Goal: Information Seeking & Learning: Learn about a topic

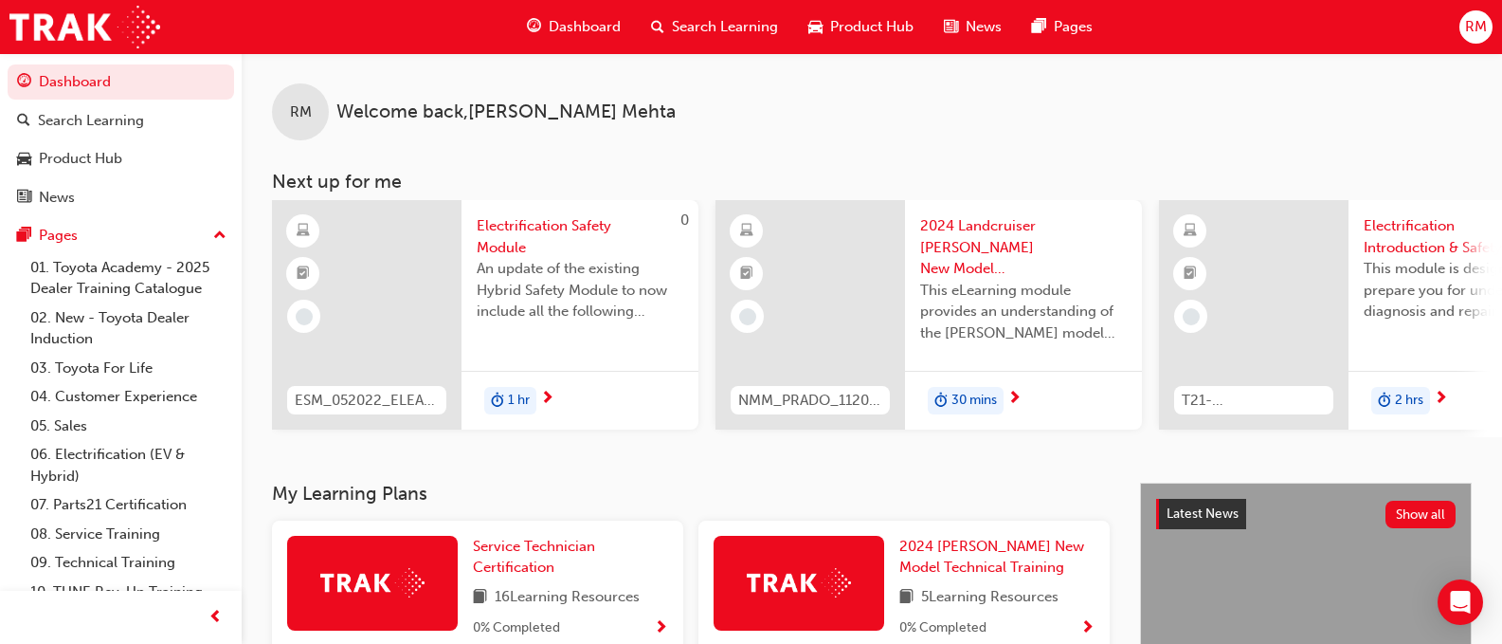
click at [564, 20] on span "Dashboard" at bounding box center [585, 27] width 72 height 22
click at [550, 20] on span "Dashboard" at bounding box center [585, 27] width 72 height 22
click at [579, 30] on span "Dashboard" at bounding box center [585, 27] width 72 height 22
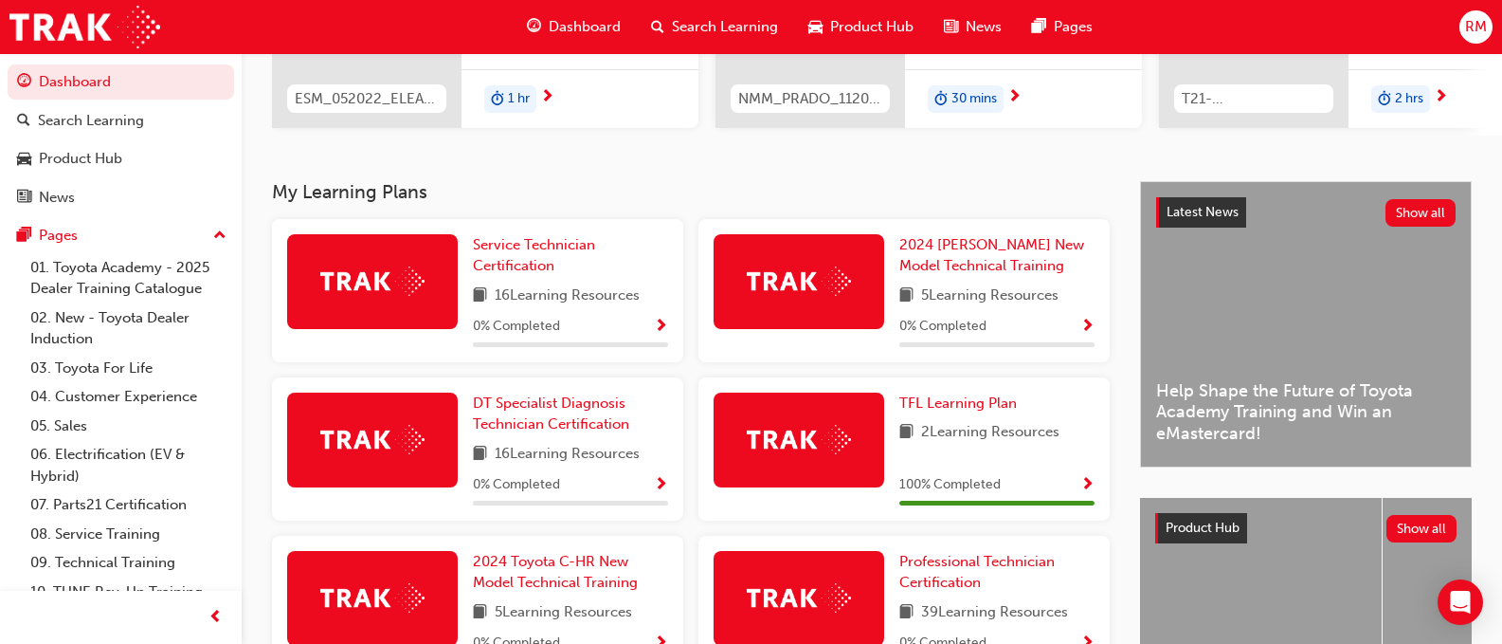
scroll to position [379, 0]
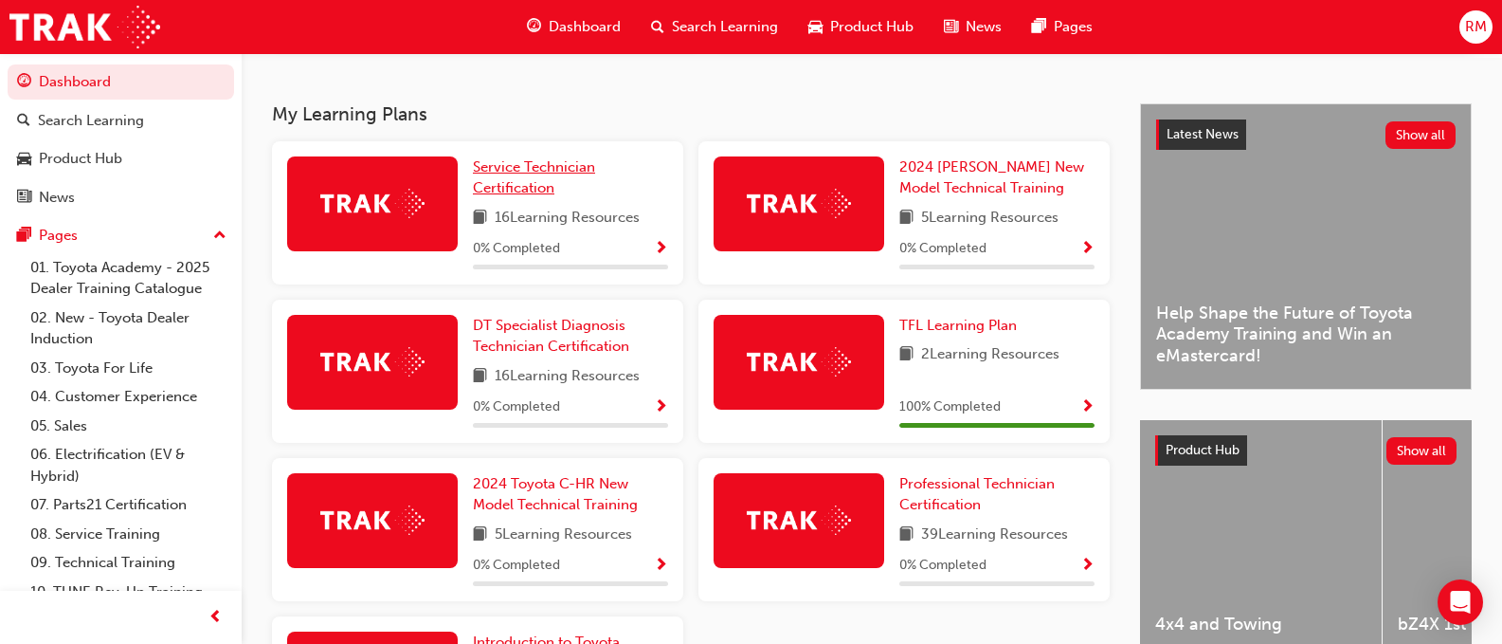
click at [526, 180] on span "Service Technician Certification" at bounding box center [534, 177] width 122 height 39
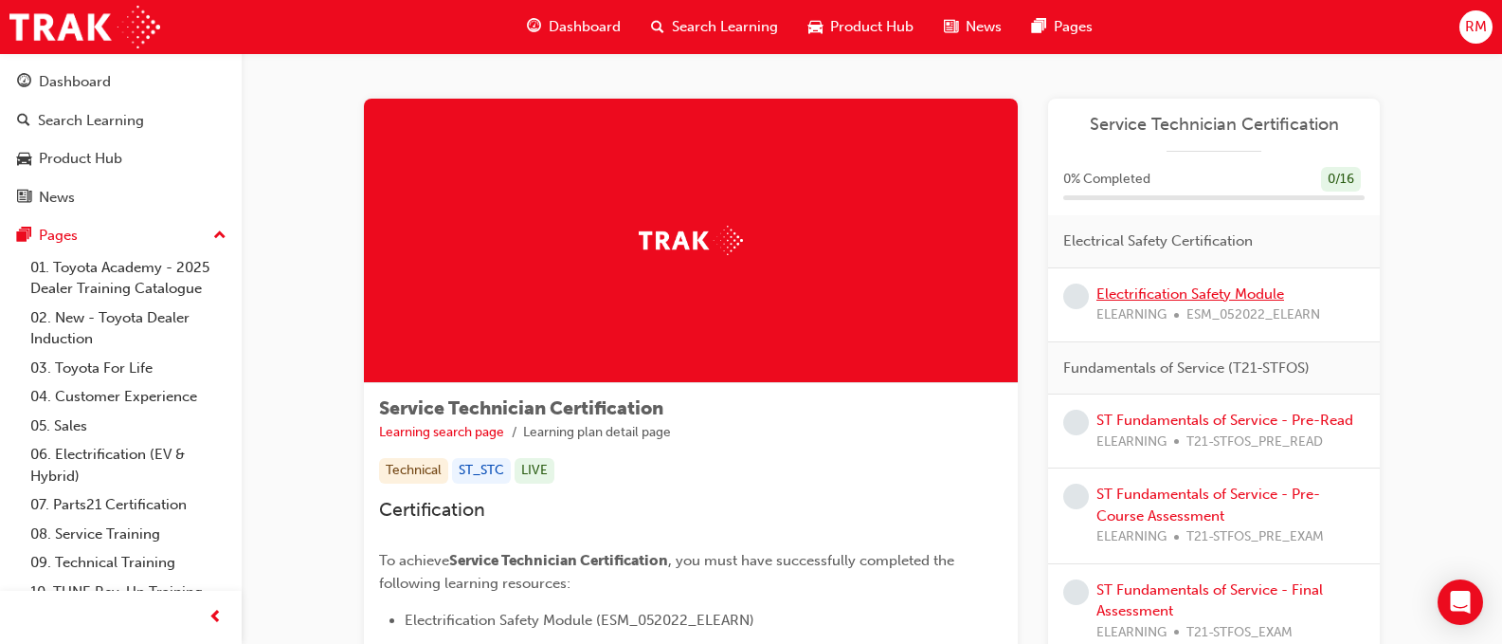
click at [1155, 291] on link "Electrification Safety Module" at bounding box center [1191, 293] width 188 height 17
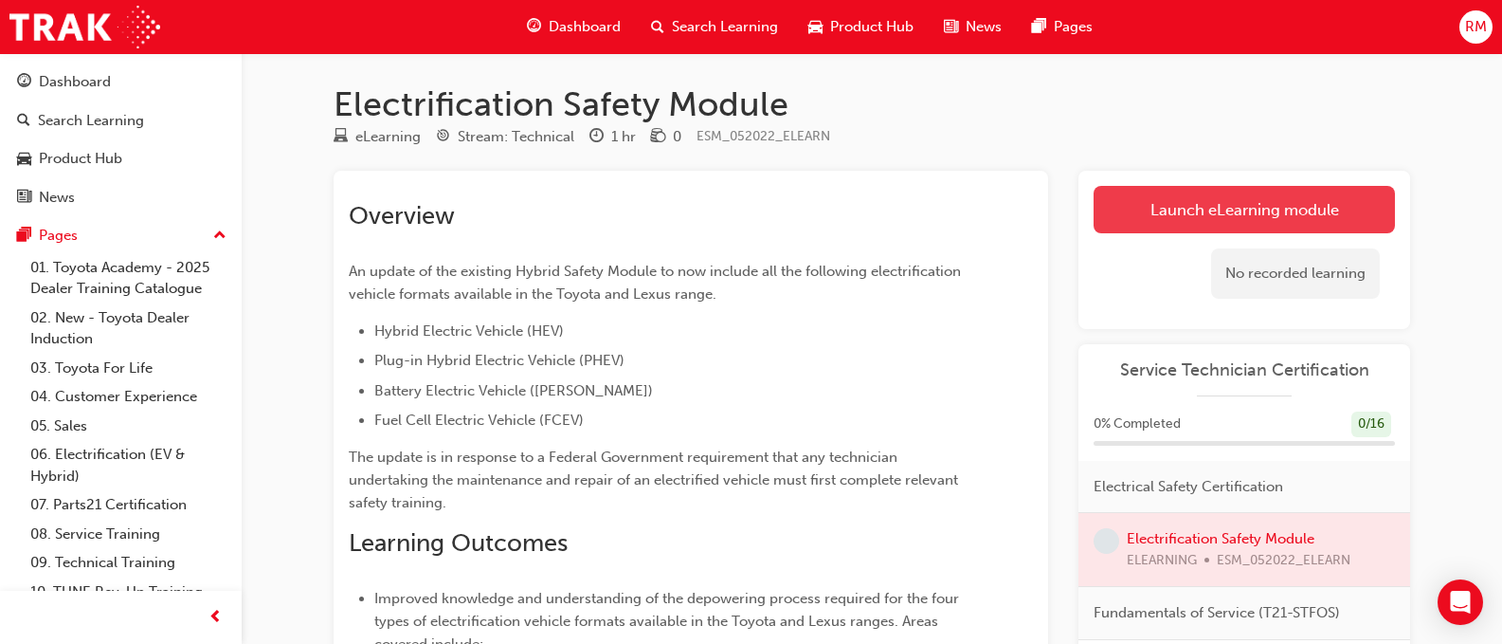
click at [1246, 231] on link "Launch eLearning module" at bounding box center [1244, 209] width 301 height 47
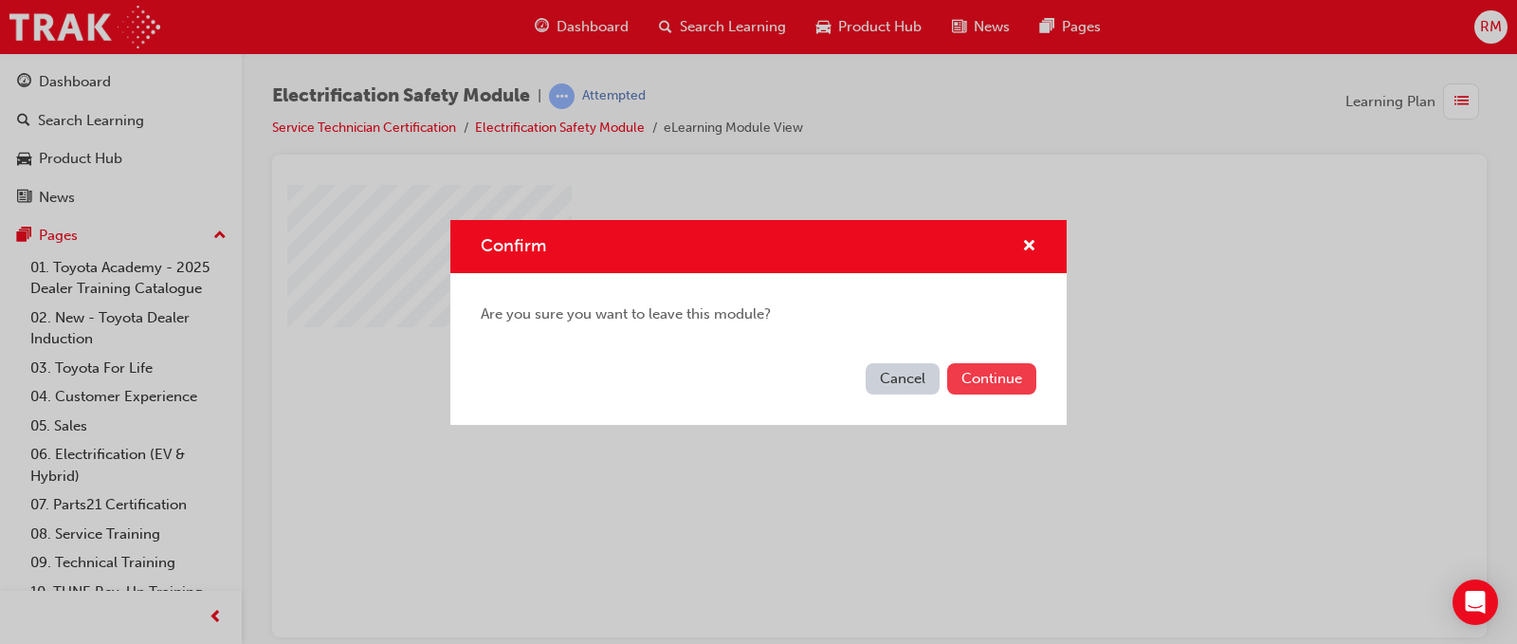
click at [979, 369] on button "Continue" at bounding box center [991, 378] width 89 height 31
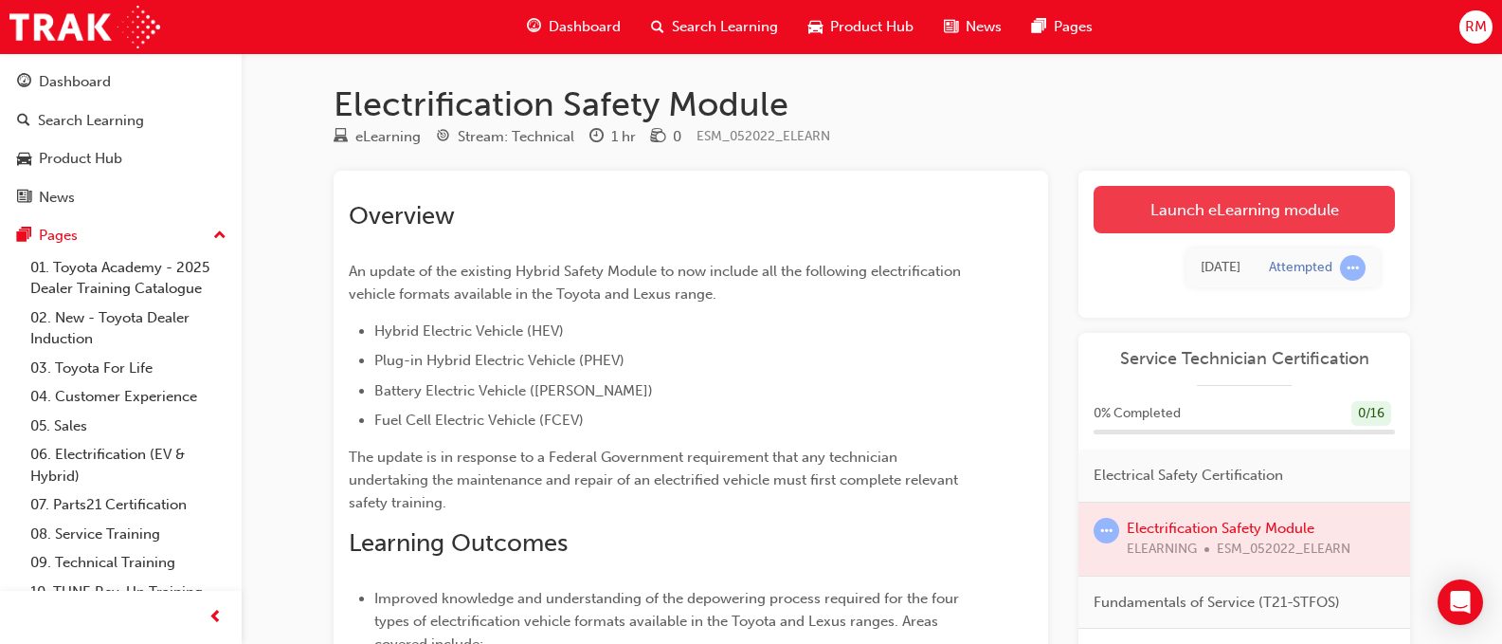
click at [1323, 216] on link "Launch eLearning module" at bounding box center [1244, 209] width 301 height 47
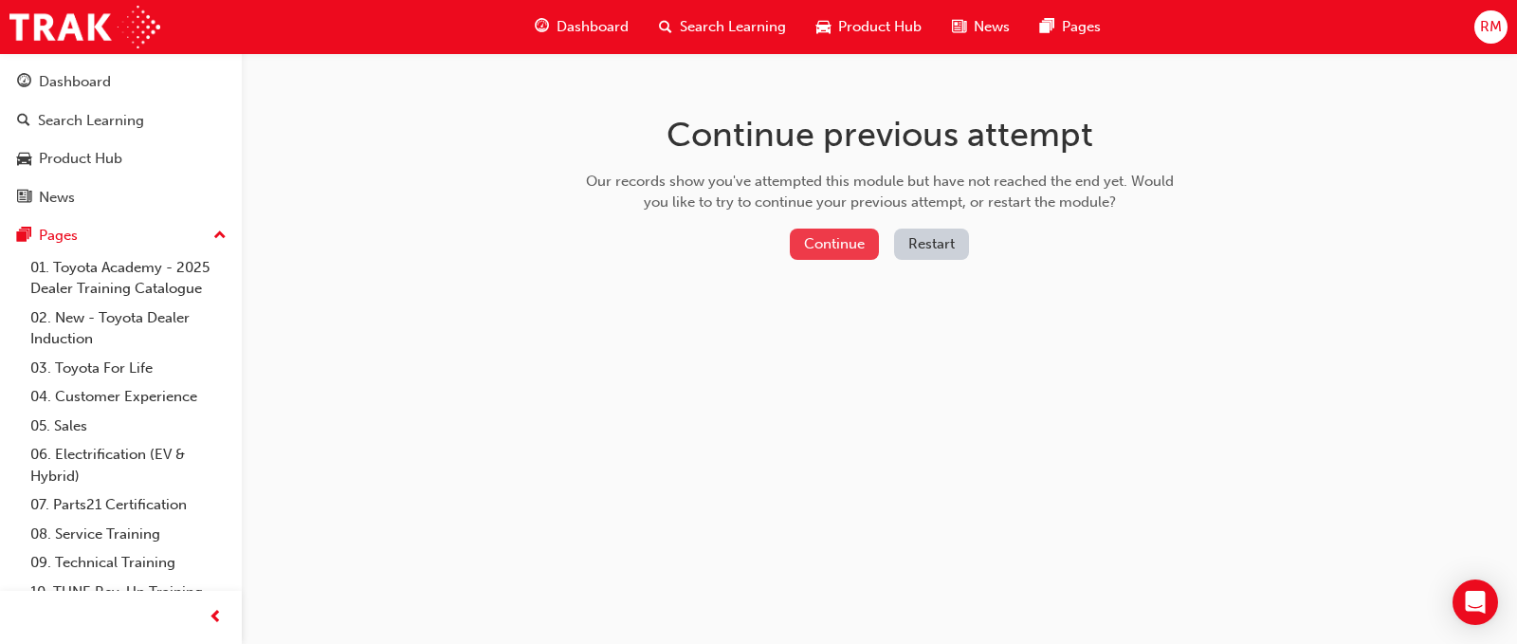
click at [826, 246] on button "Continue" at bounding box center [834, 243] width 89 height 31
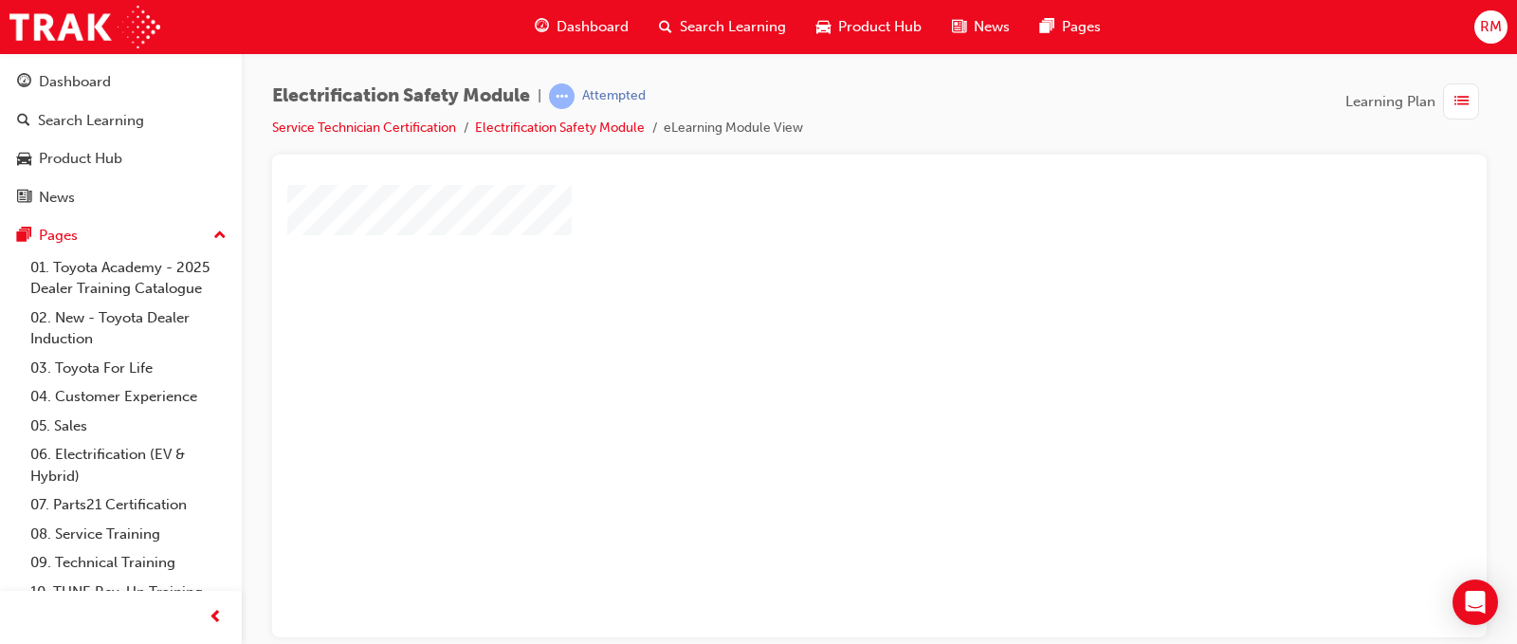
scroll to position [83, 0]
click at [825, 272] on div "play" at bounding box center [825, 272] width 0 height 0
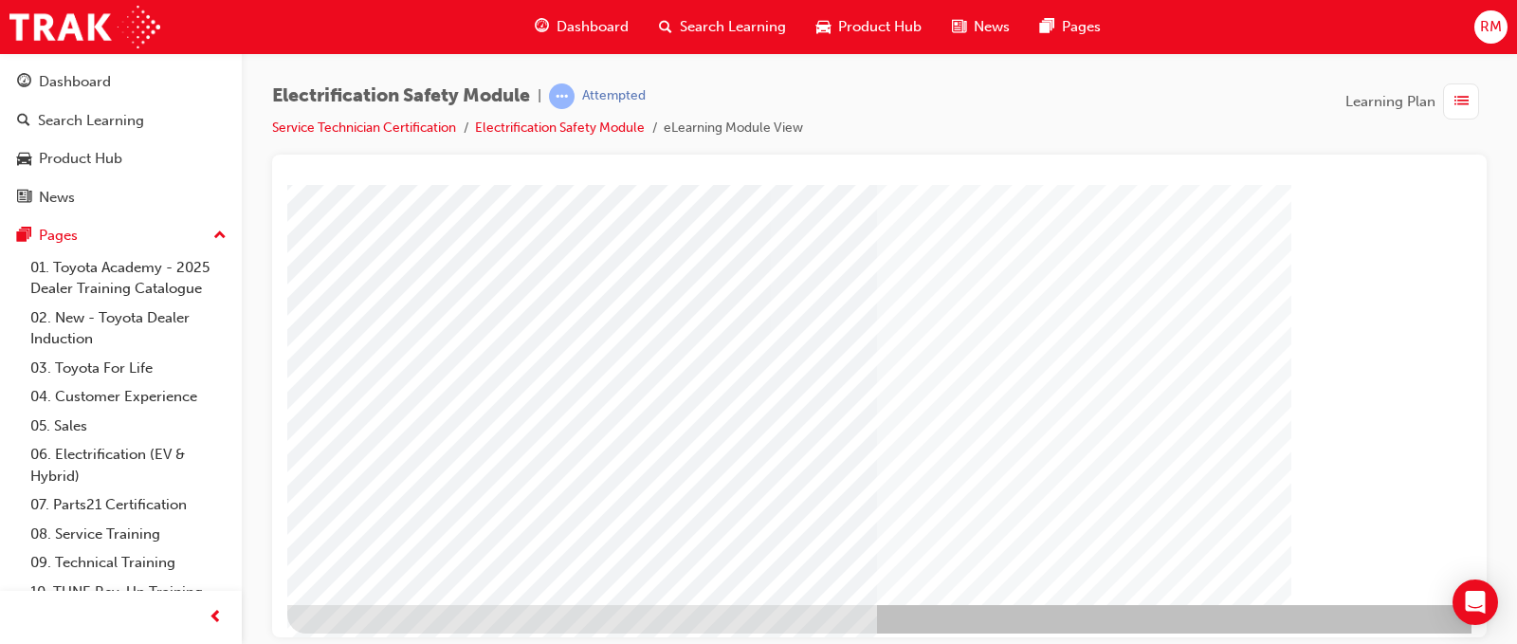
scroll to position [273, 0]
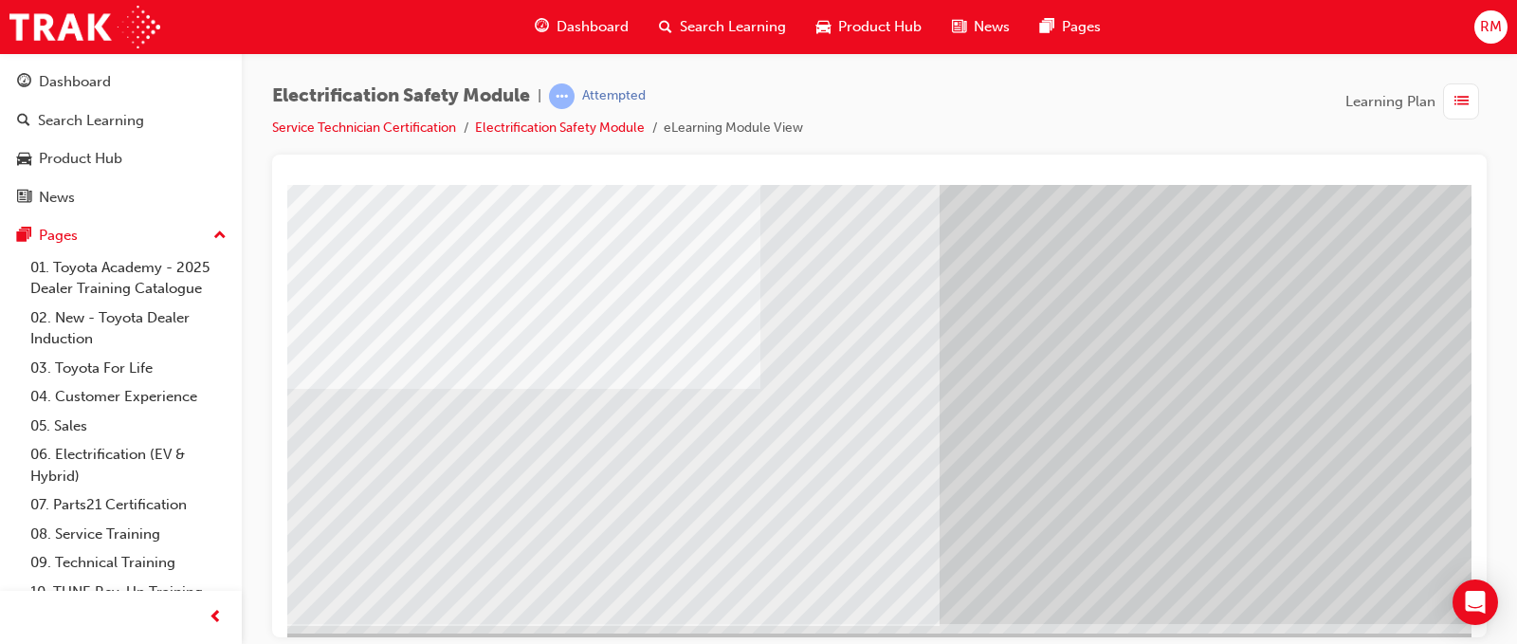
scroll to position [273, 32]
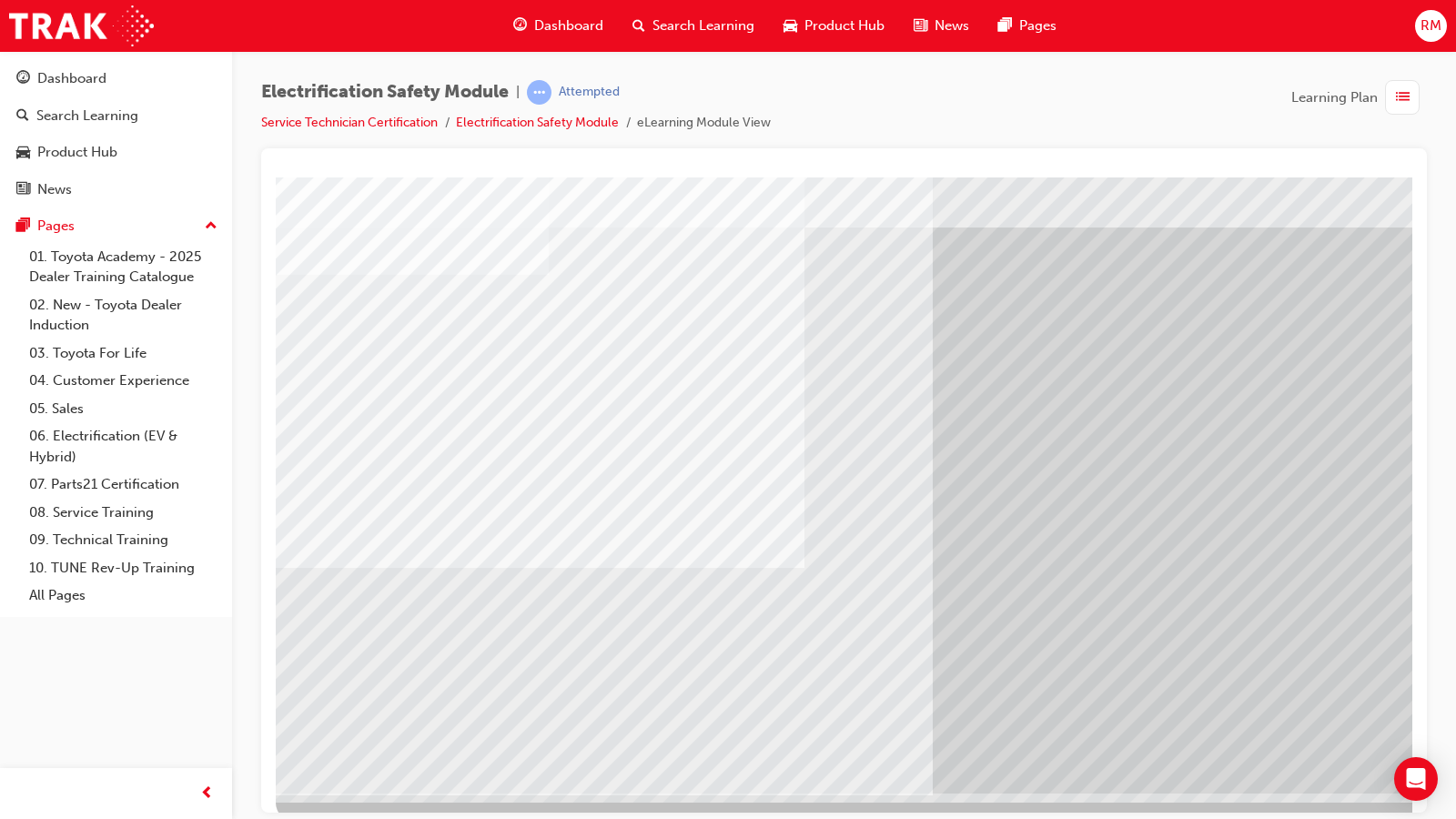
scroll to position [61, 0]
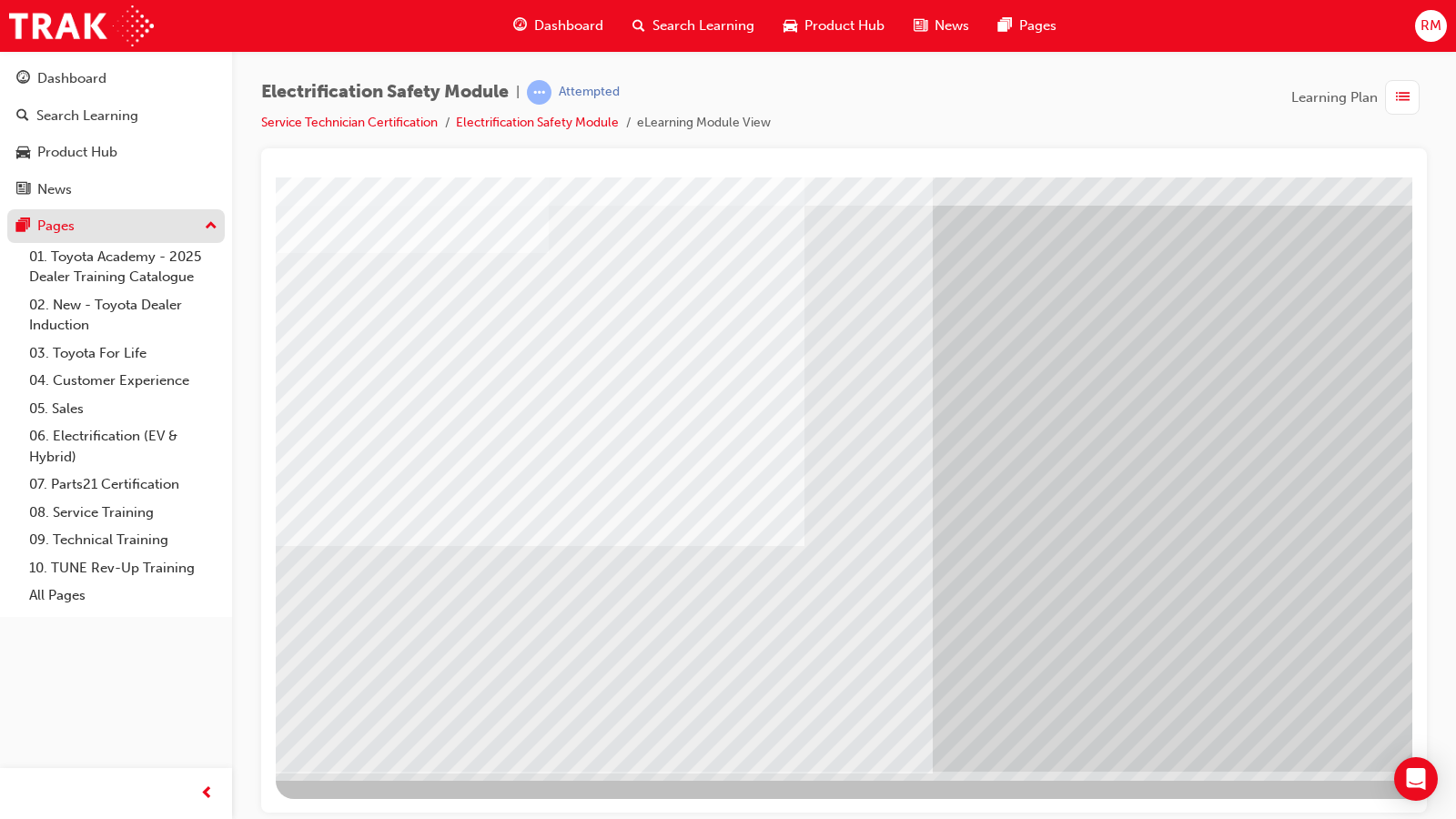
click at [197, 223] on div "Pages" at bounding box center [116, 227] width 200 height 23
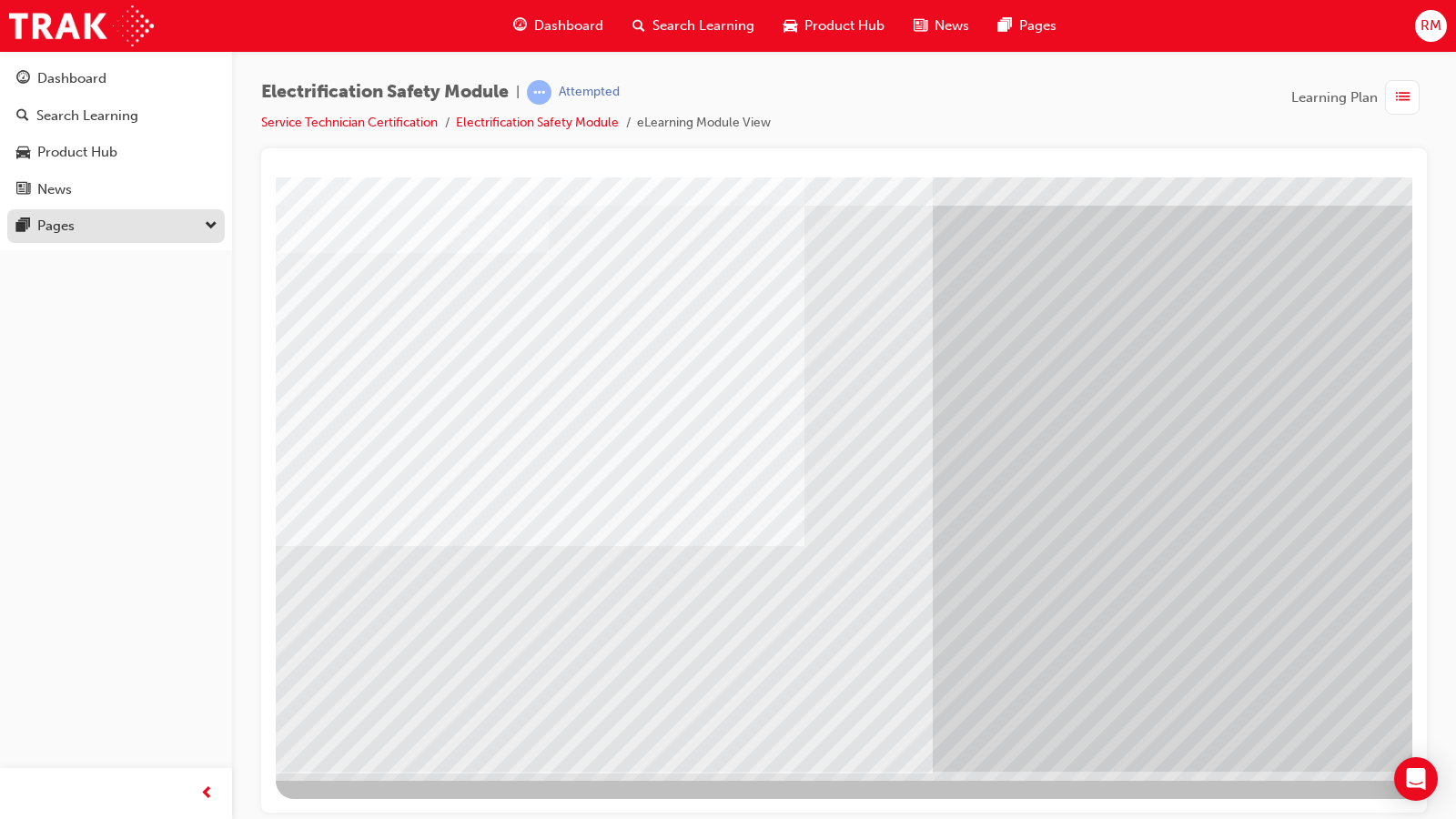
click at [197, 223] on div "Pages" at bounding box center [116, 227] width 200 height 23
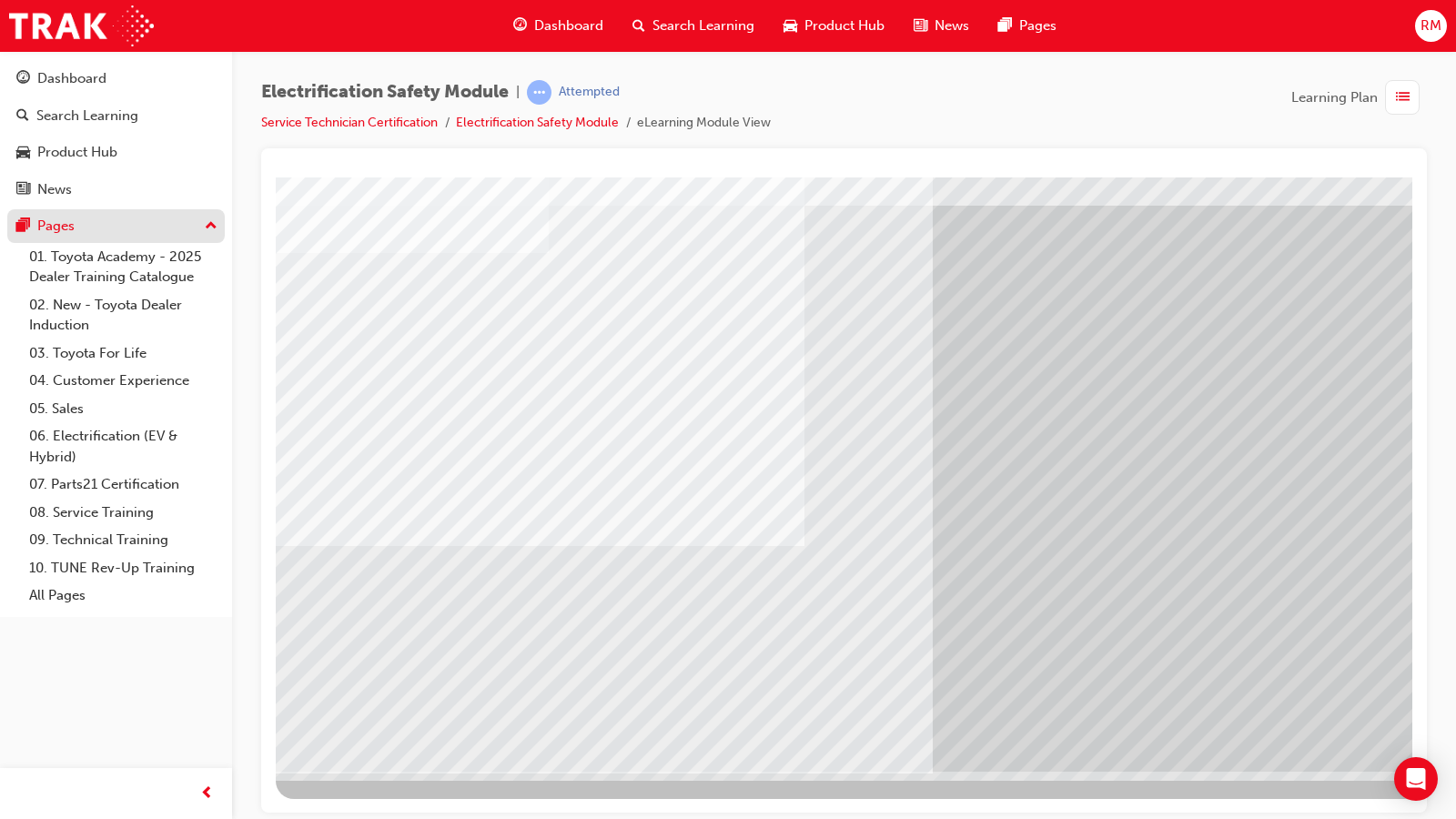
click at [197, 223] on div "Pages" at bounding box center [116, 227] width 200 height 23
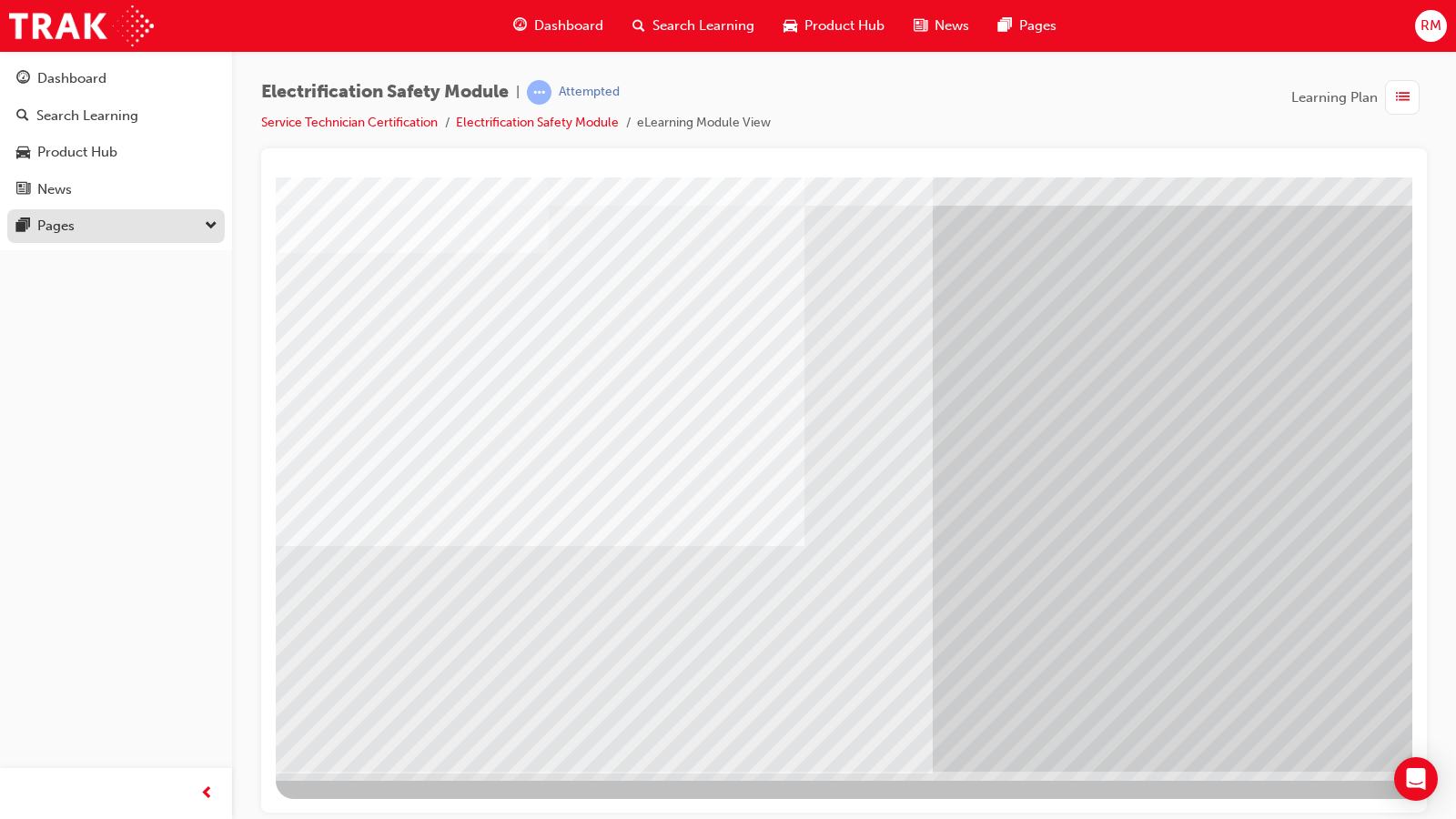
click at [197, 223] on div "Pages" at bounding box center [116, 227] width 200 height 23
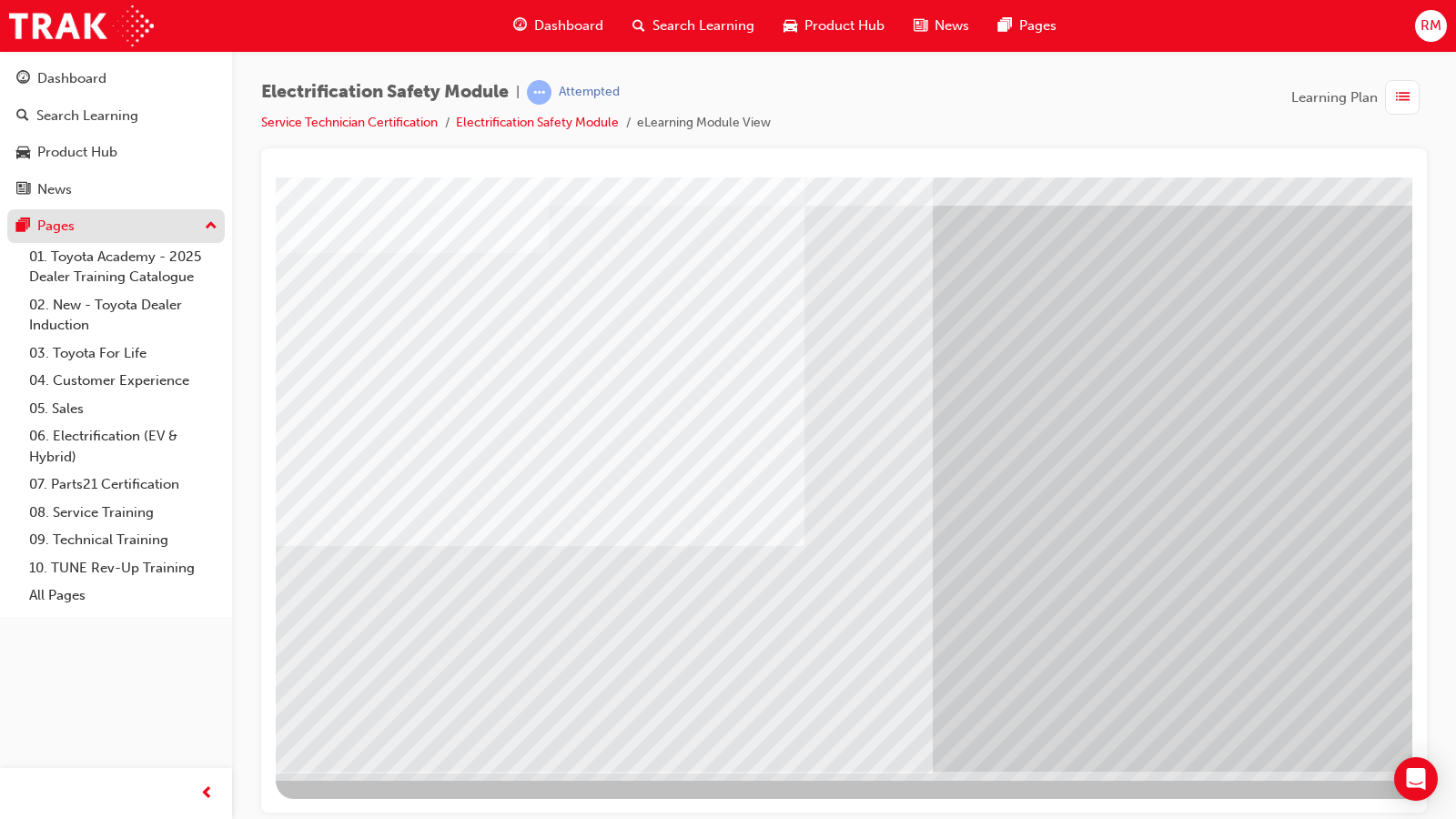
click at [201, 223] on div "Pages" at bounding box center [116, 227] width 200 height 23
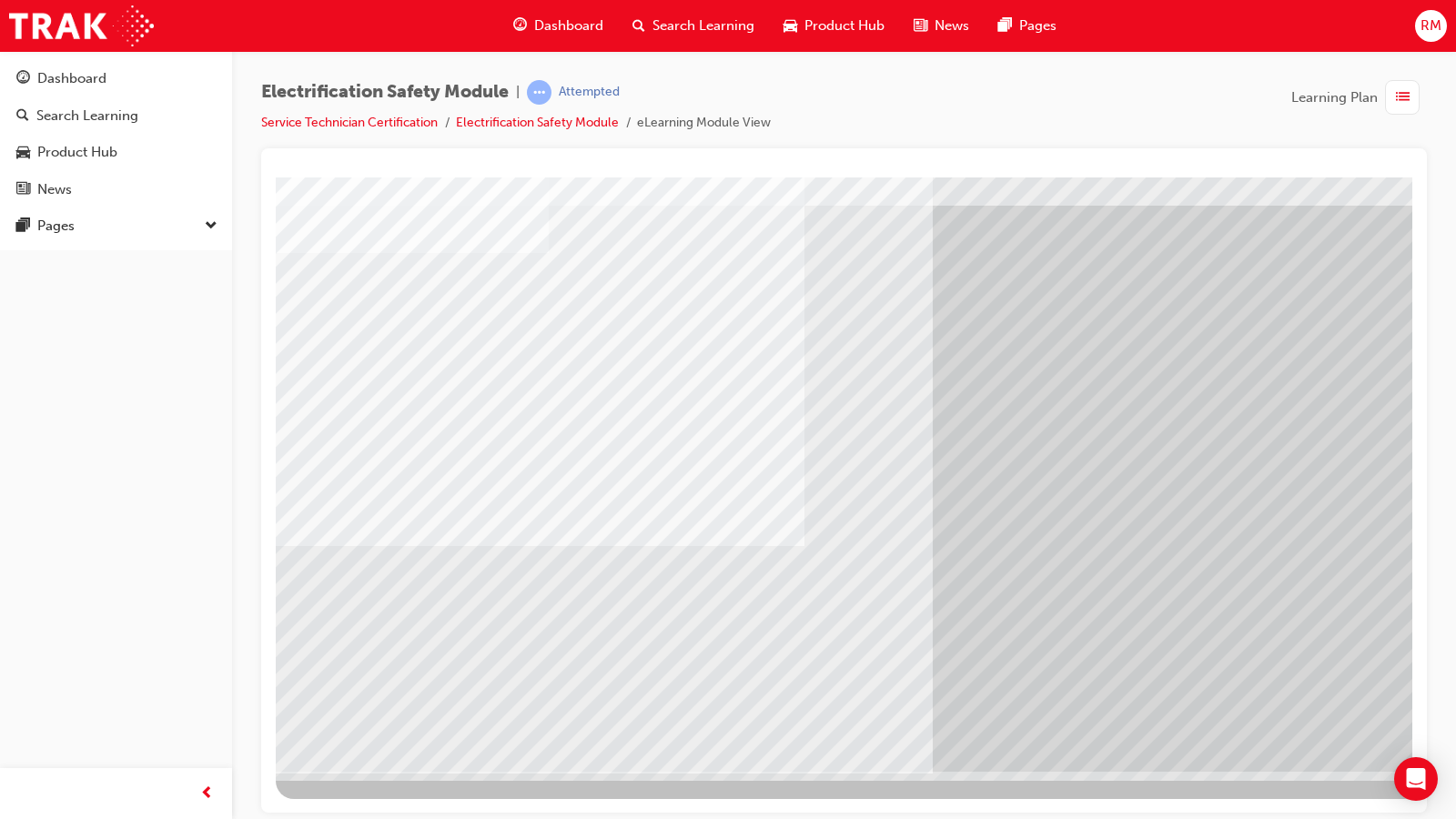
click at [1418, 103] on div "button" at bounding box center [1402, 97] width 35 height 35
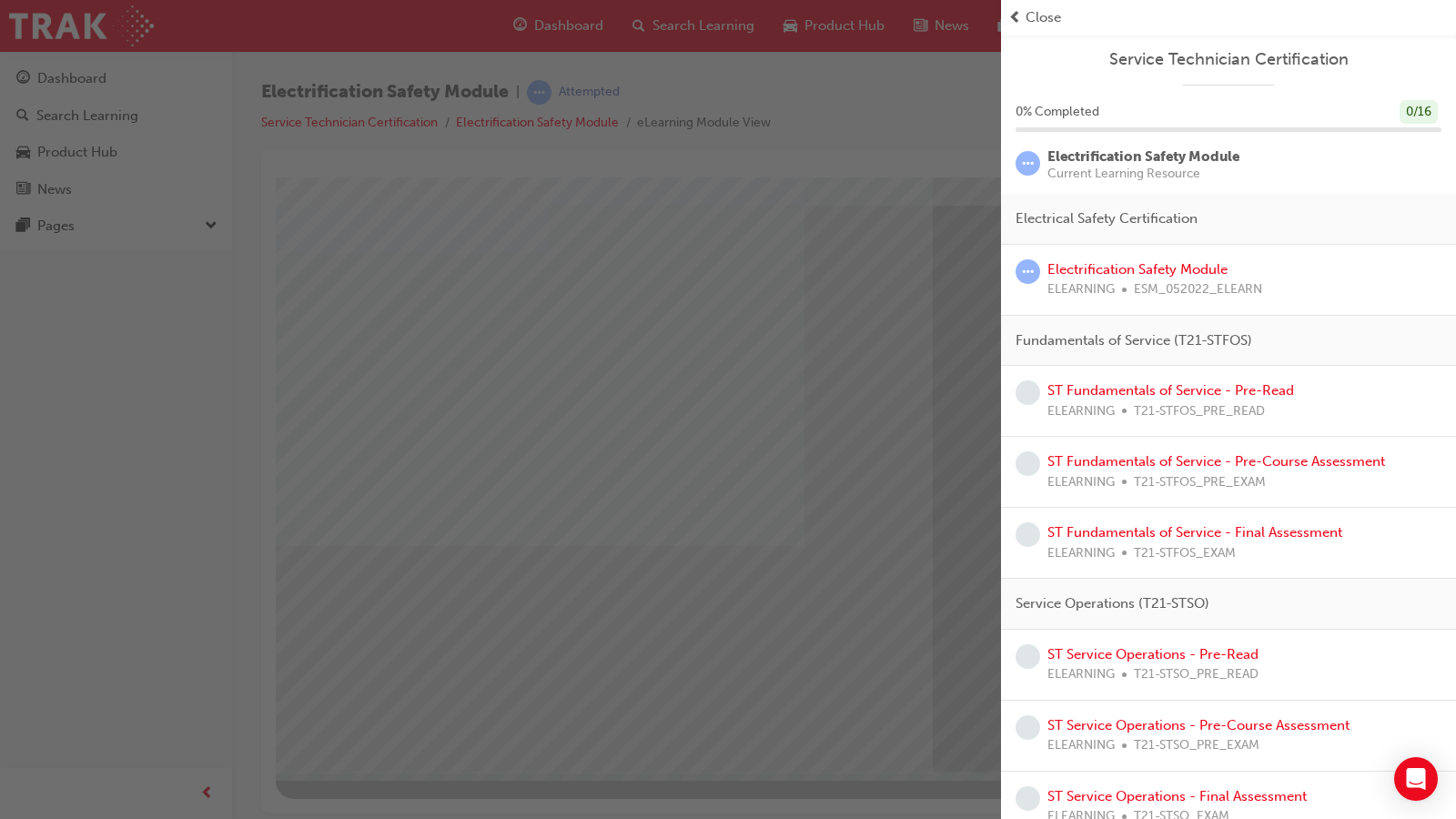
click at [1034, 18] on span "Close" at bounding box center [1042, 18] width 36 height 21
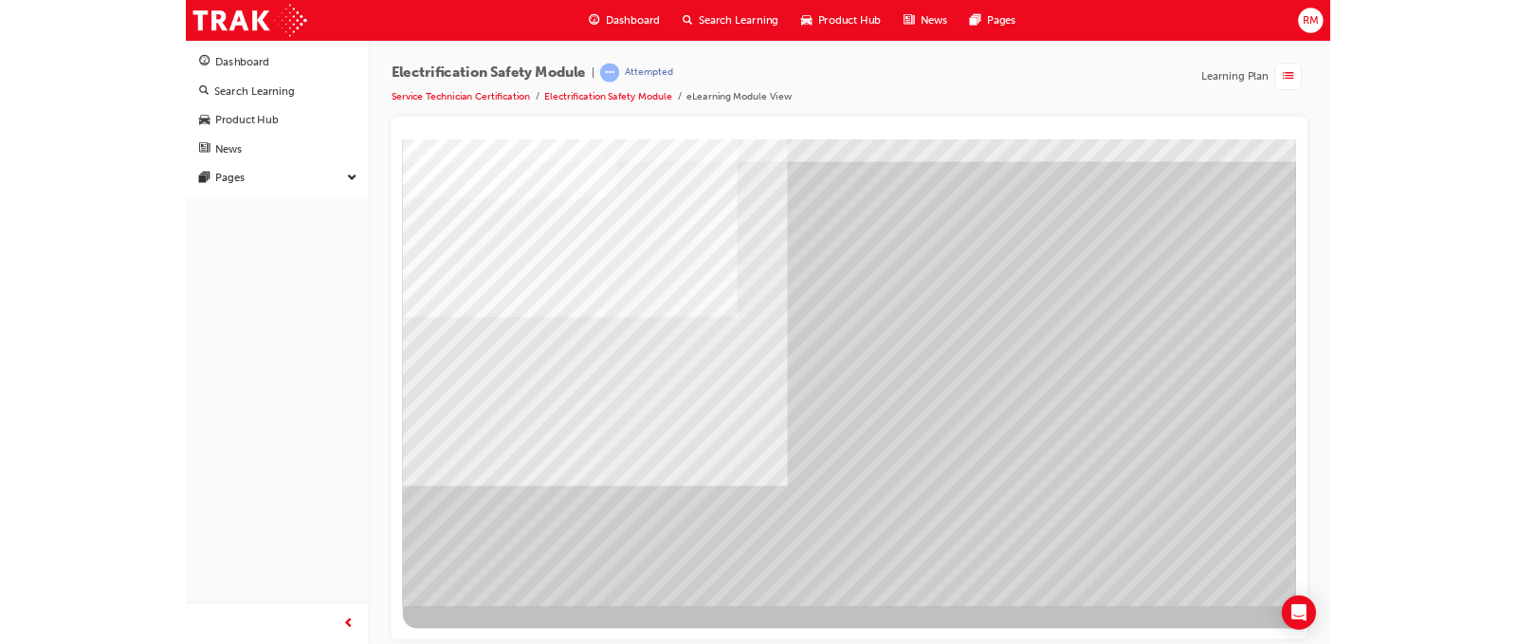
scroll to position [0, 0]
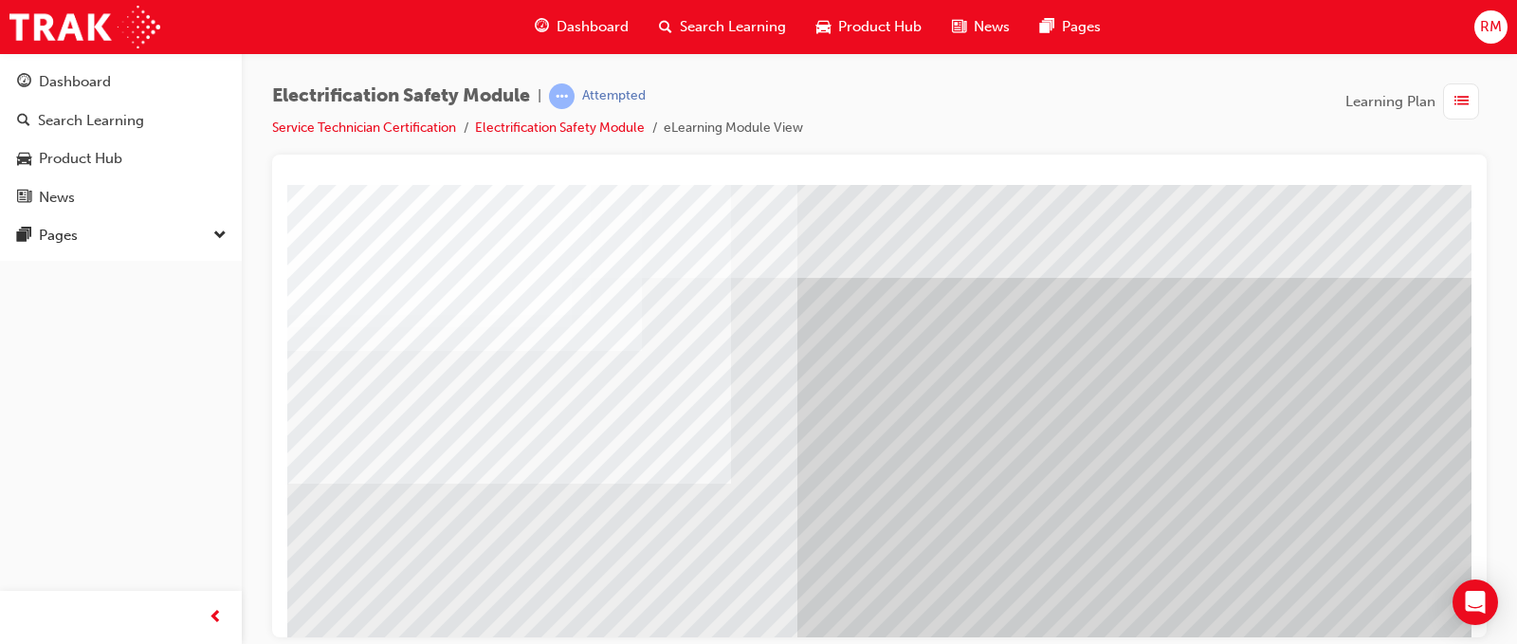
click at [1080, 74] on div "Electrification Safety Module | Attempted Service Technician Certification Elec…" at bounding box center [879, 324] width 1275 height 543
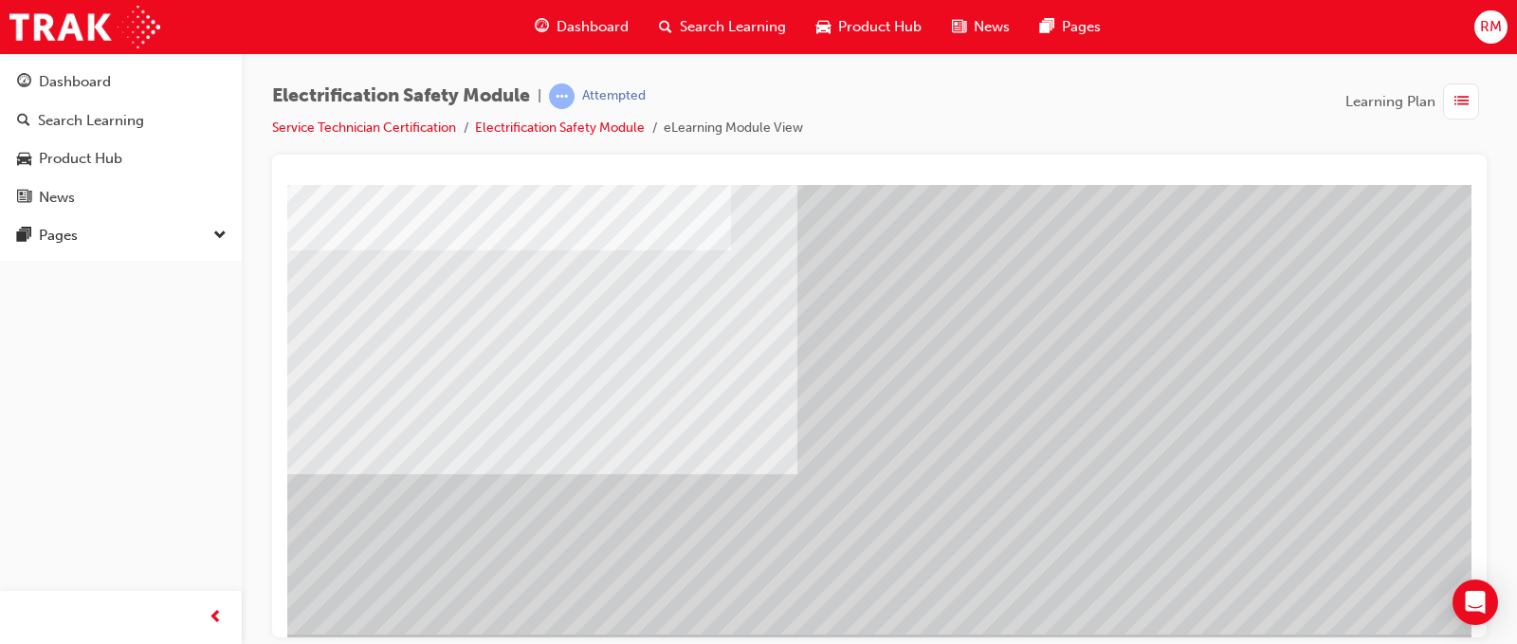
scroll to position [273, 0]
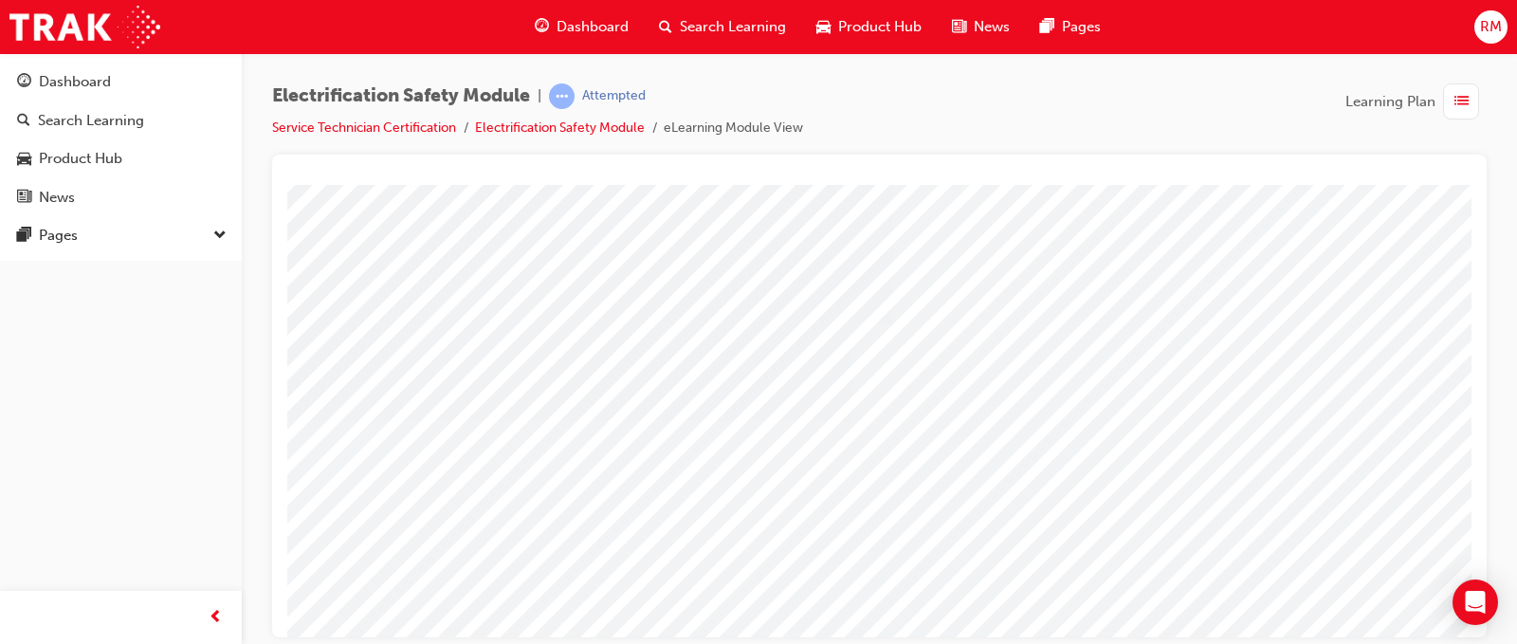
scroll to position [178, 0]
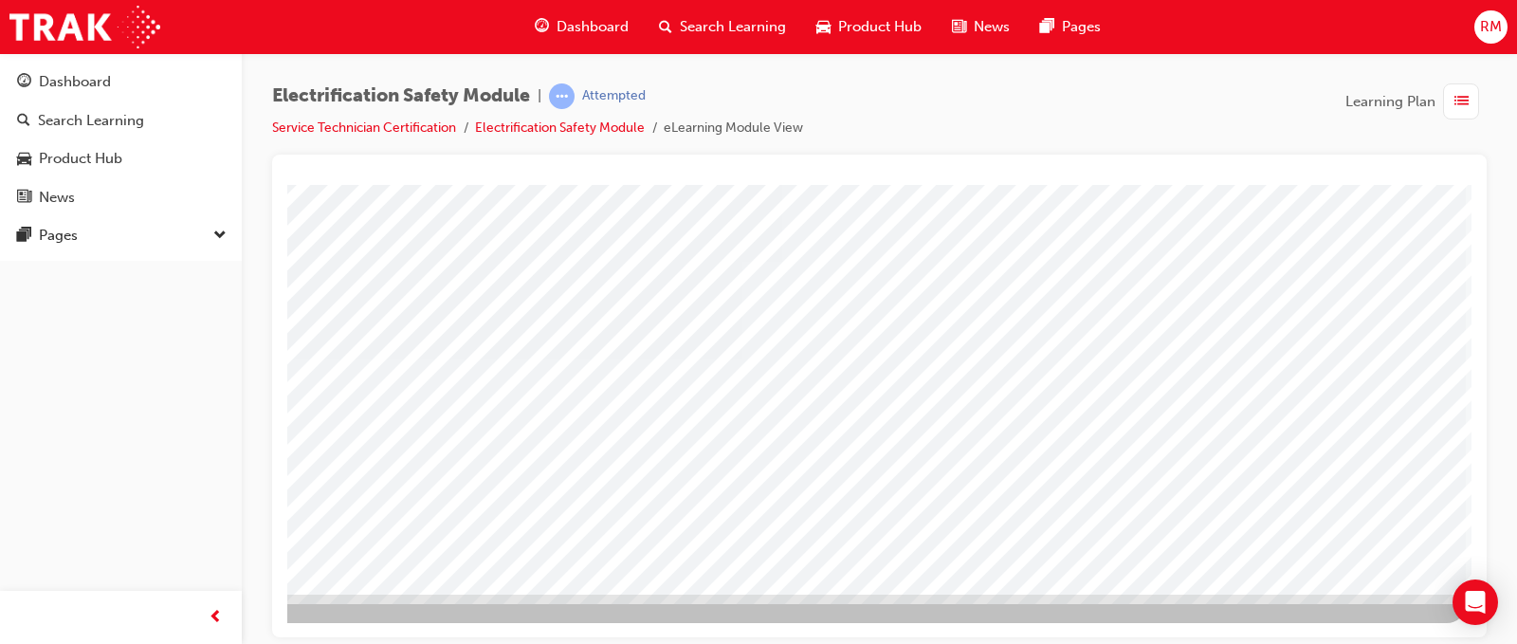
scroll to position [273, 0]
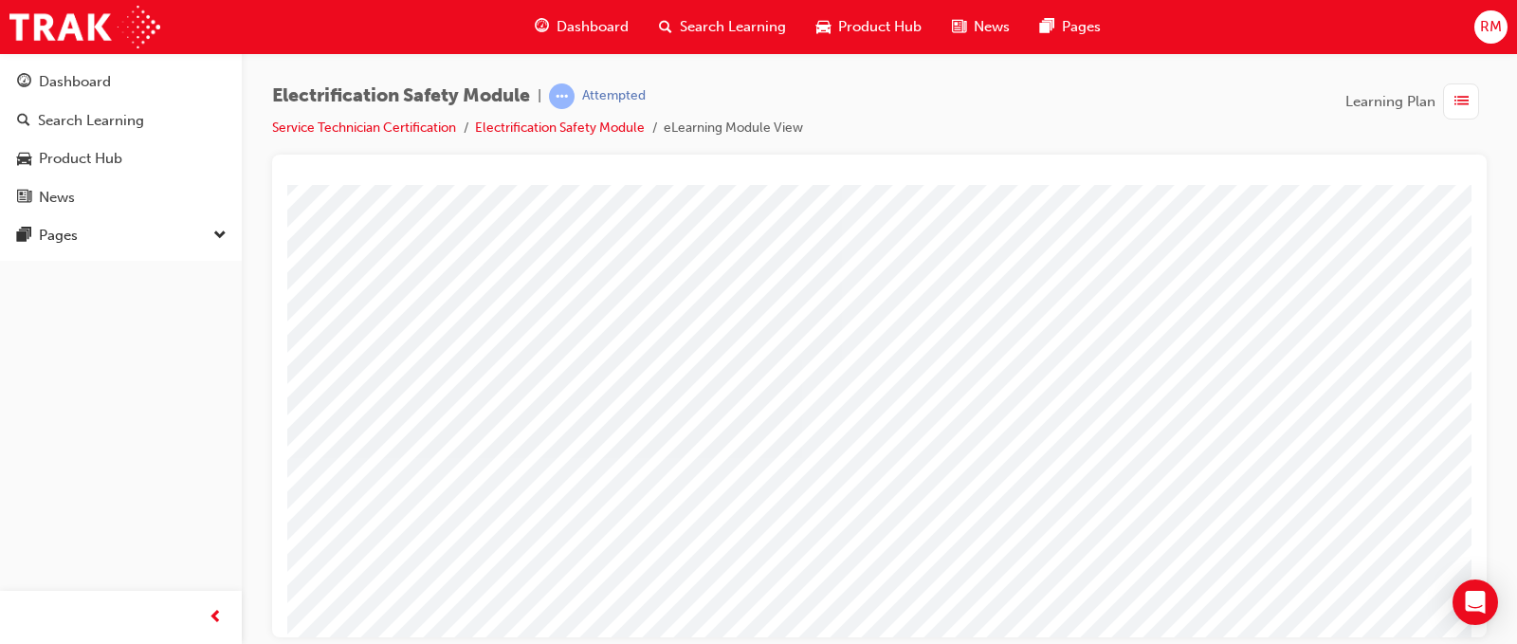
scroll to position [83, 51]
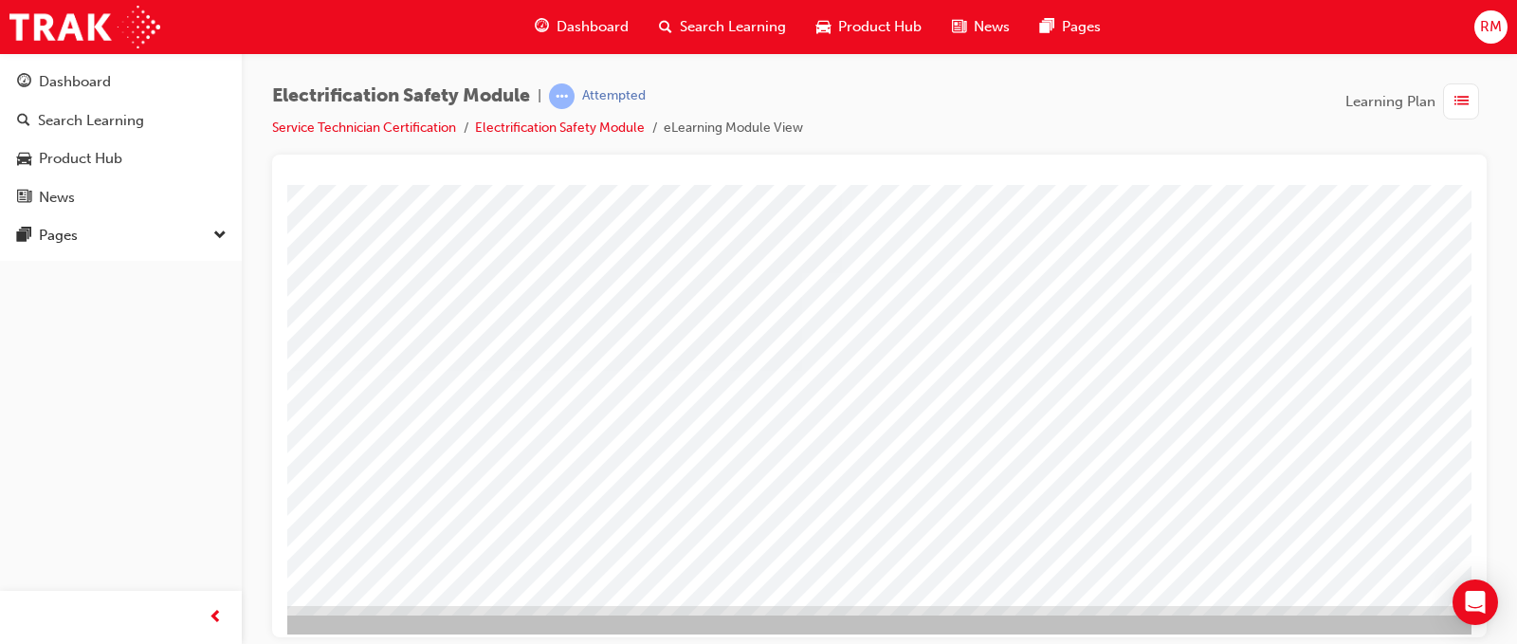
scroll to position [273, 51]
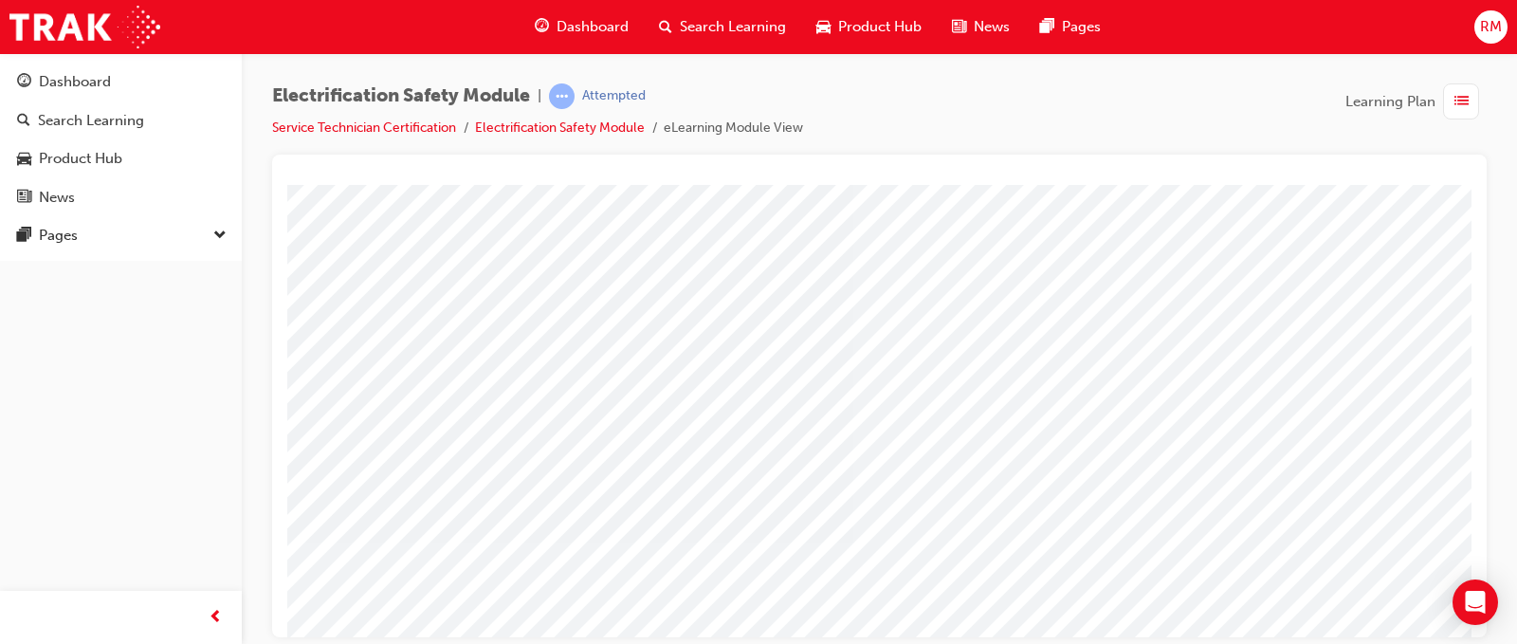
scroll to position [190, 0]
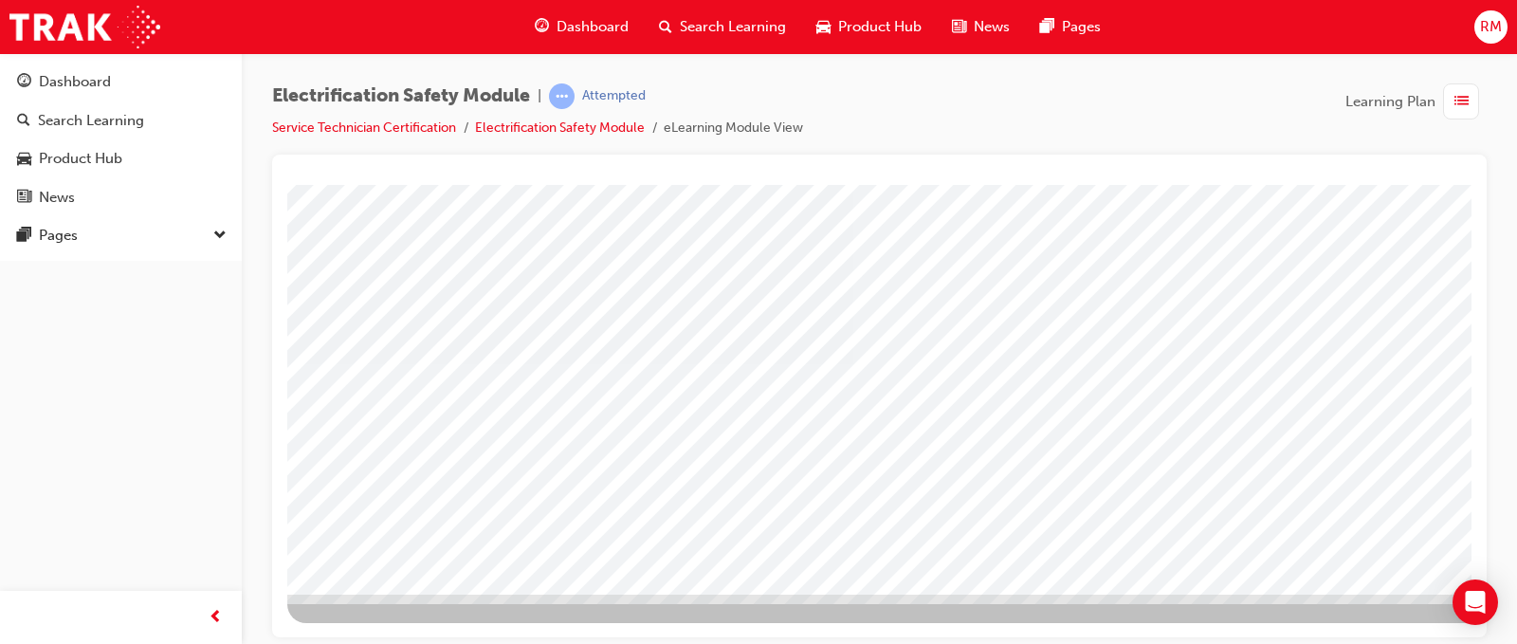
scroll to position [178, 0]
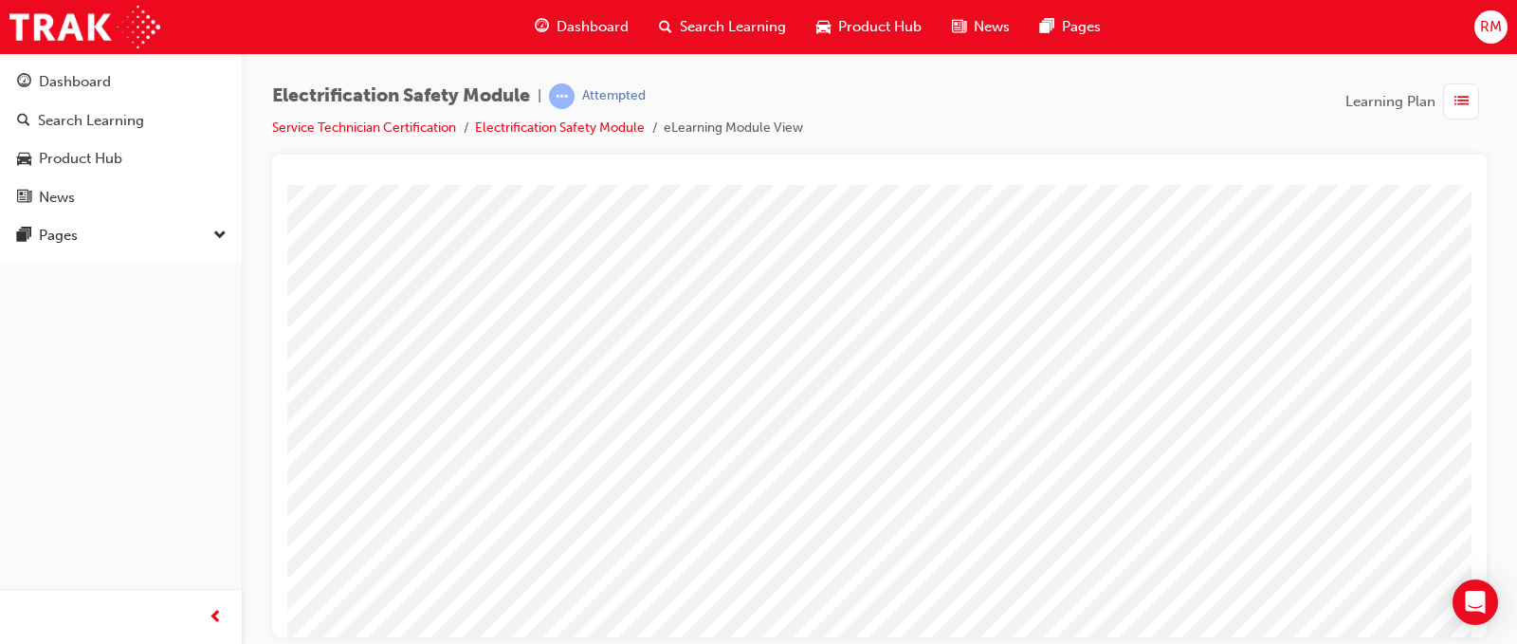
click at [1237, 476] on div "multistate" at bounding box center [931, 338] width 1289 height 683
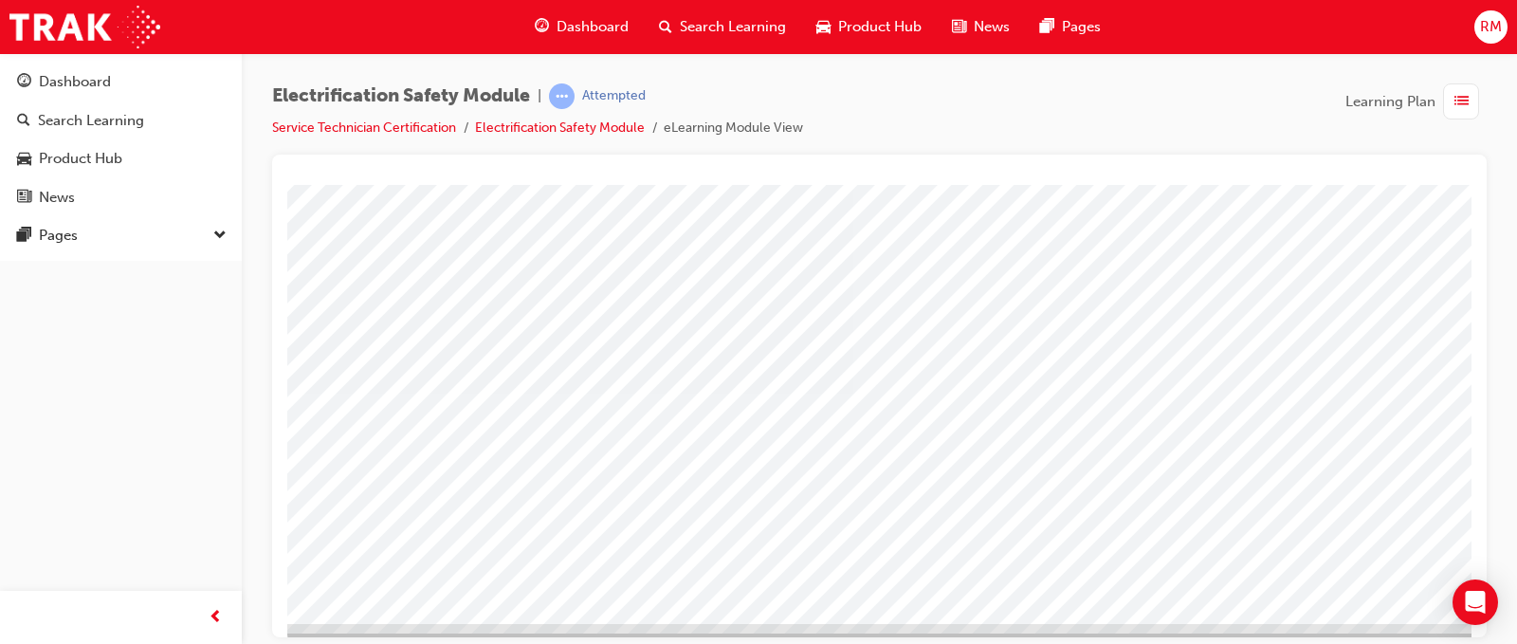
scroll to position [273, 0]
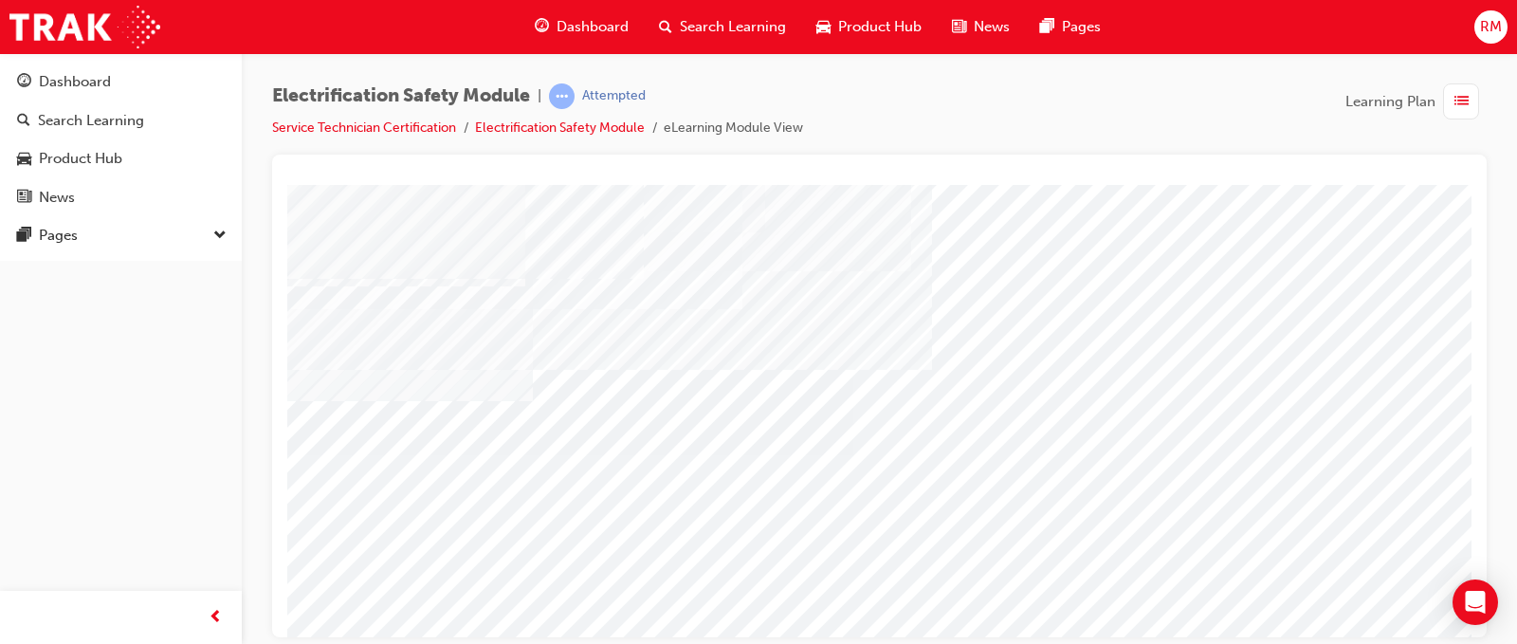
scroll to position [190, 0]
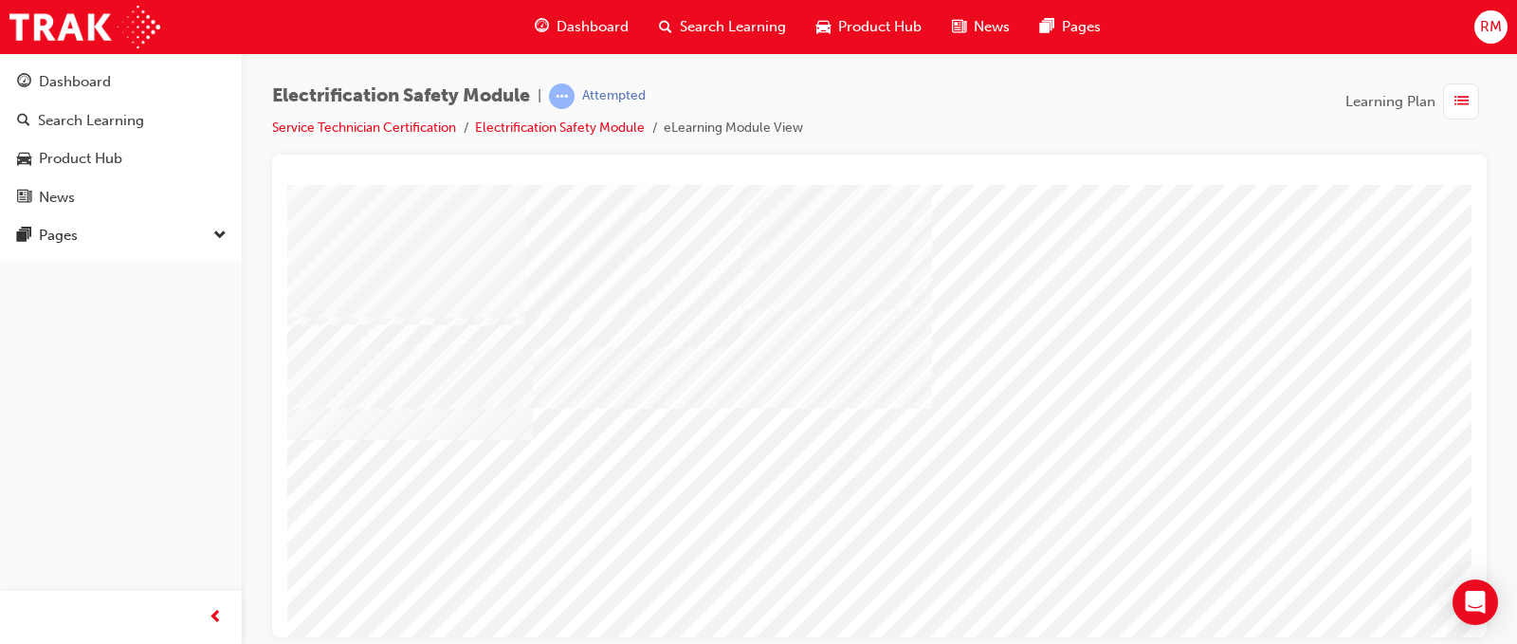
scroll to position [190, 0]
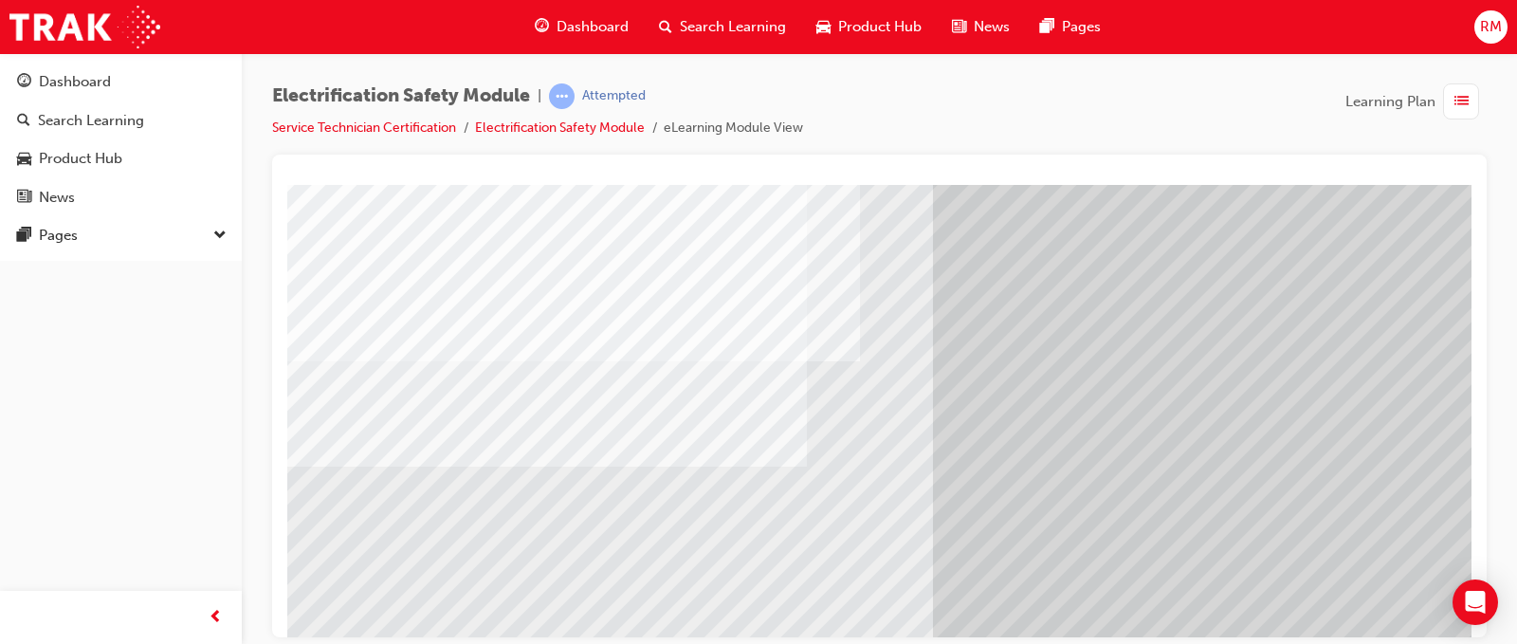
scroll to position [273, 46]
